Goal: Information Seeking & Learning: Learn about a topic

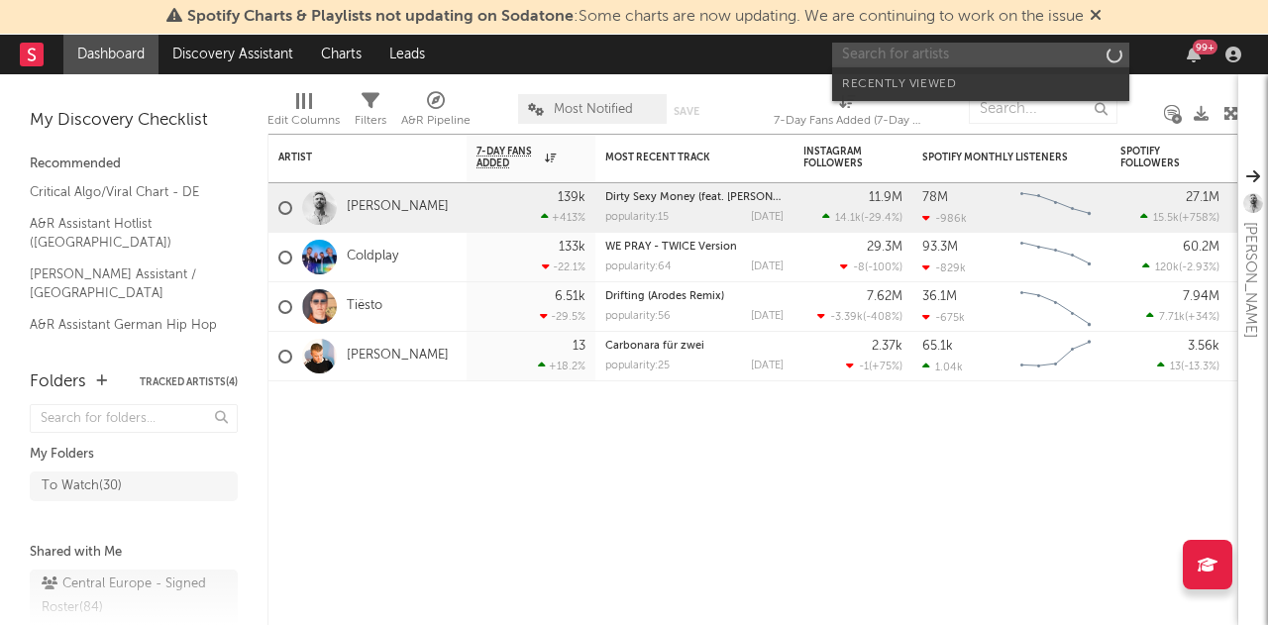
click at [1010, 66] on input "text" at bounding box center [980, 55] width 297 height 25
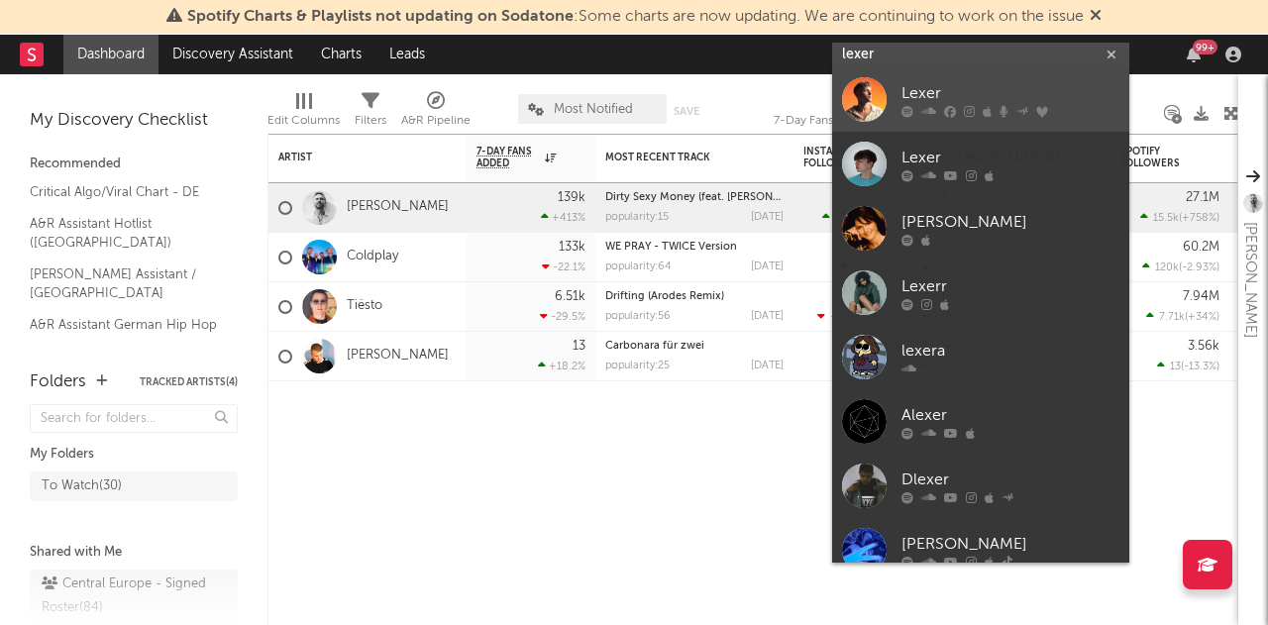
type input "lexer"
click at [910, 94] on div "Lexer" at bounding box center [1010, 94] width 218 height 24
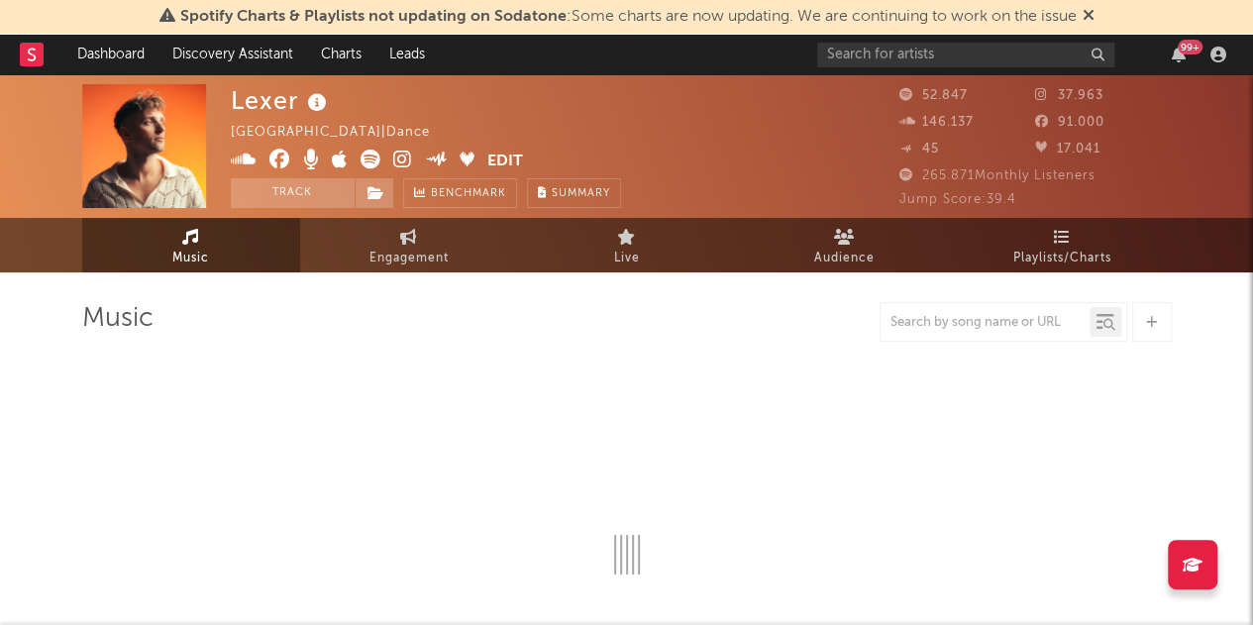
select select "6m"
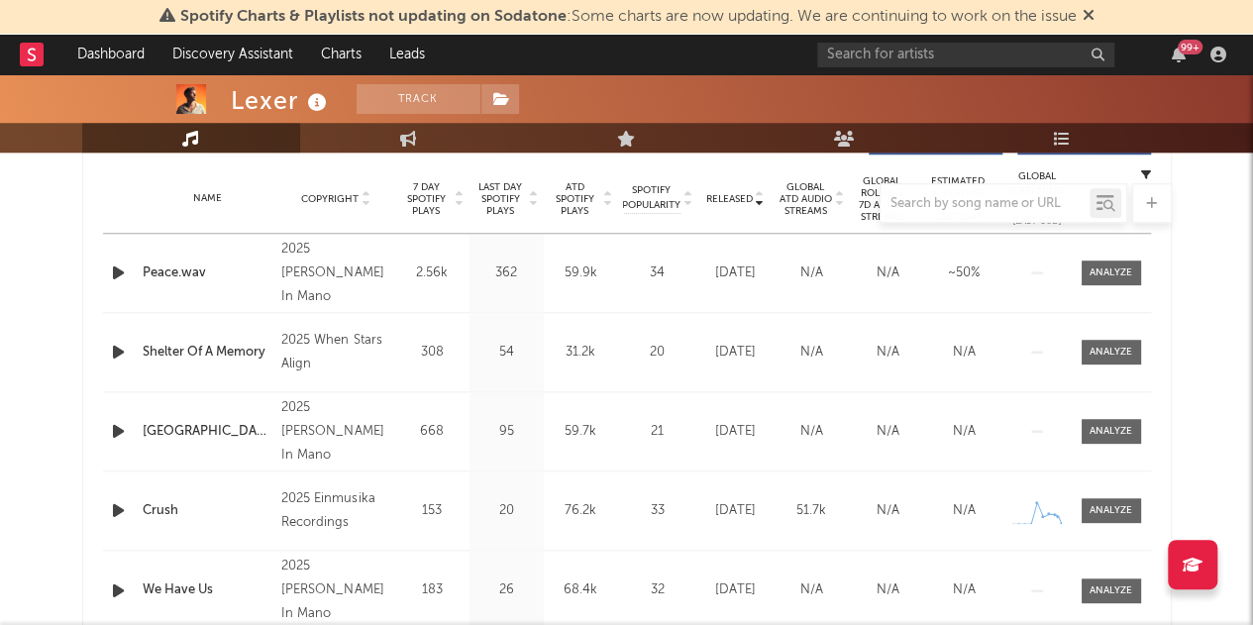
scroll to position [782, 0]
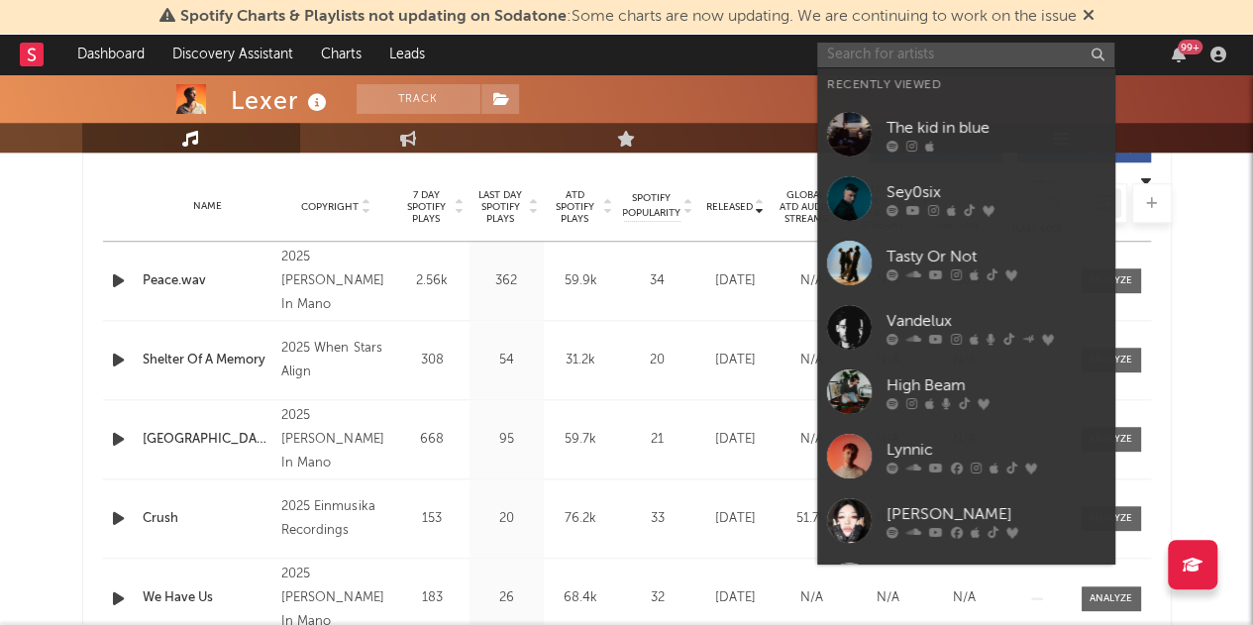
click at [983, 50] on input "text" at bounding box center [965, 55] width 297 height 25
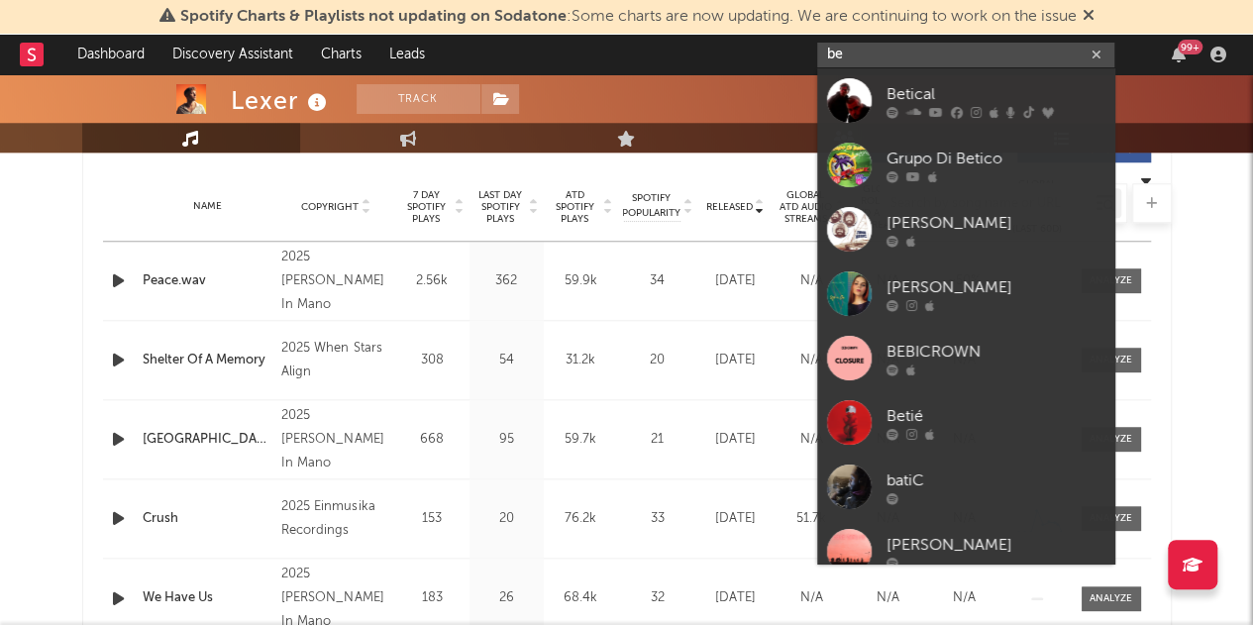
type input "b"
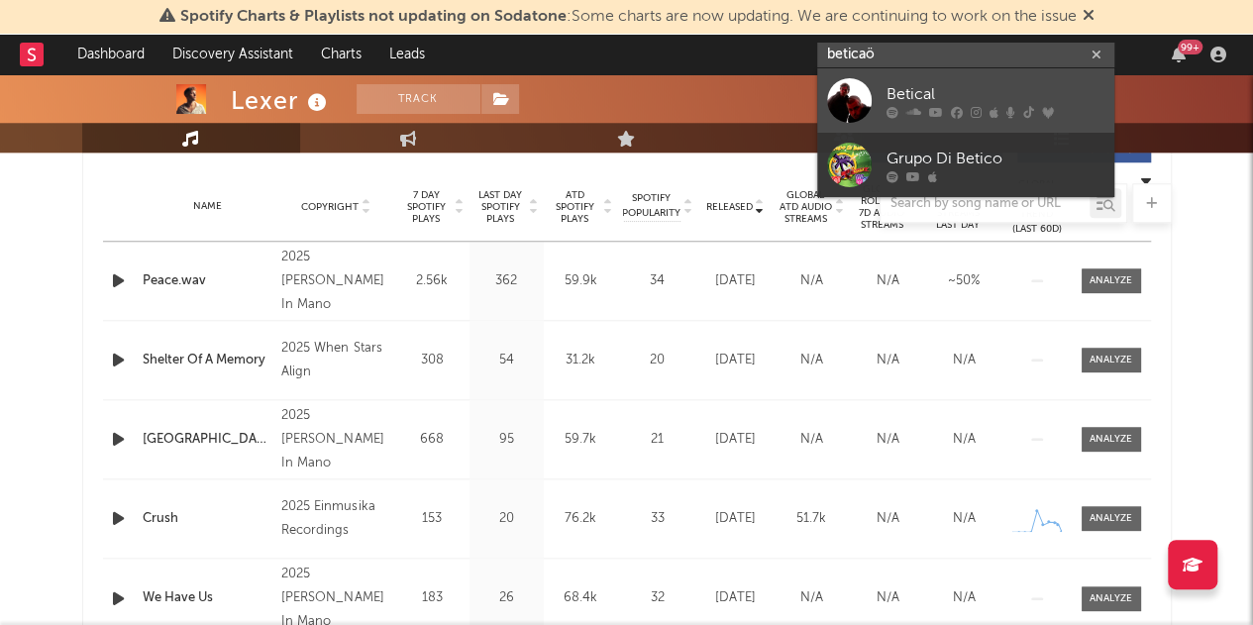
type input "beticaö"
click at [962, 75] on link "Betical" at bounding box center [965, 100] width 297 height 64
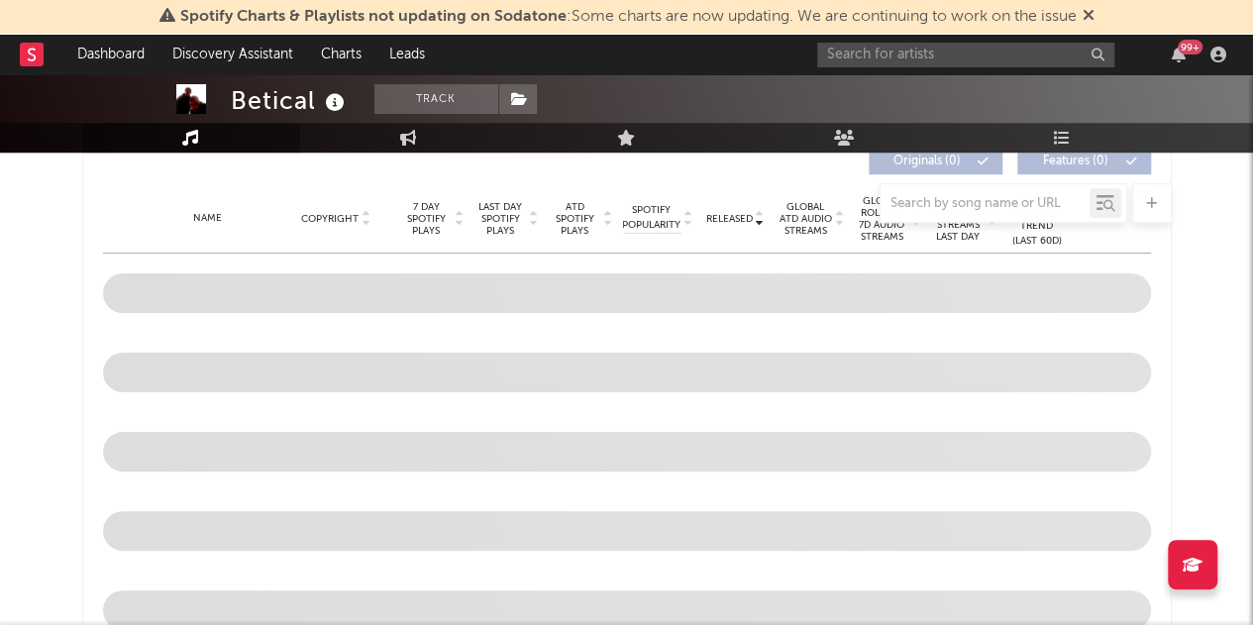
select select "6m"
